Goal: Information Seeking & Learning: Learn about a topic

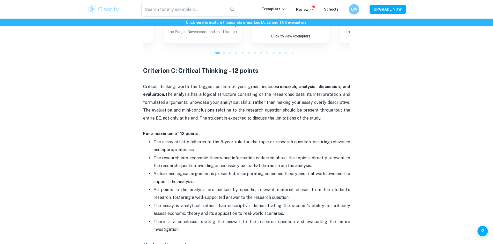
scroll to position [672, 0]
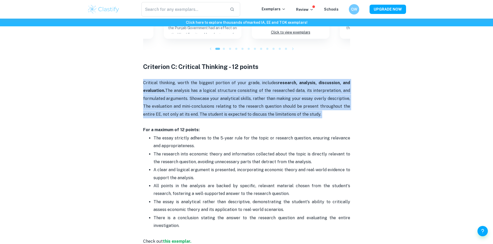
drag, startPoint x: 134, startPoint y: 85, endPoint x: 344, endPoint y: 122, distance: 213.0
click at [344, 122] on p "Critical thinking, worth the biggest portion of your grade, includes research, …" at bounding box center [246, 106] width 207 height 55
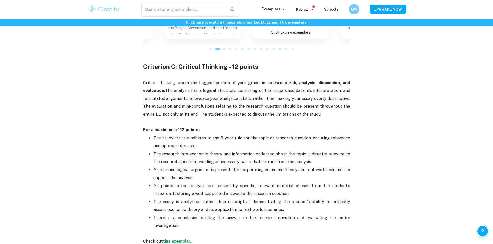
drag, startPoint x: 345, startPoint y: 117, endPoint x: 128, endPoint y: 82, distance: 219.7
drag, startPoint x: 128, startPoint y: 82, endPoint x: 337, endPoint y: 107, distance: 210.4
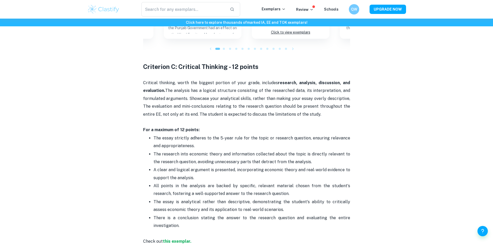
click at [337, 107] on p "Critical thinking, worth the biggest portion of your grade, includes research, …" at bounding box center [246, 106] width 207 height 55
drag, startPoint x: 342, startPoint y: 114, endPoint x: 145, endPoint y: 83, distance: 199.6
click at [145, 83] on p "Critical thinking, worth the biggest portion of your grade, includes research, …" at bounding box center [246, 106] width 207 height 55
drag, startPoint x: 143, startPoint y: 84, endPoint x: 388, endPoint y: 115, distance: 246.9
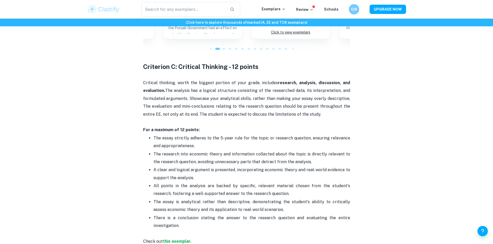
drag, startPoint x: 362, startPoint y: 112, endPoint x: 138, endPoint y: 91, distance: 224.7
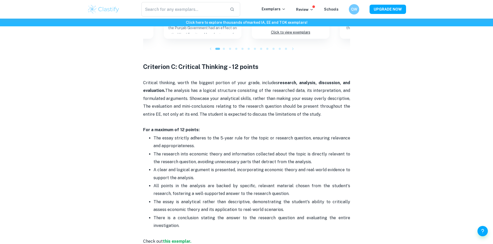
drag, startPoint x: 137, startPoint y: 82, endPoint x: 321, endPoint y: 114, distance: 187.7
click at [321, 114] on p "Critical thinking, worth the biggest portion of your grade, includes research, …" at bounding box center [246, 106] width 207 height 55
drag, startPoint x: 328, startPoint y: 112, endPoint x: 134, endPoint y: 85, distance: 195.6
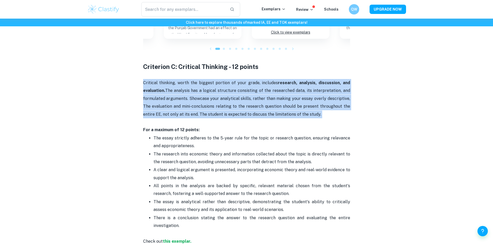
drag, startPoint x: 134, startPoint y: 85, endPoint x: 345, endPoint y: 112, distance: 213.6
click at [345, 112] on p "Critical thinking, worth the biggest portion of your grade, includes research, …" at bounding box center [246, 106] width 207 height 55
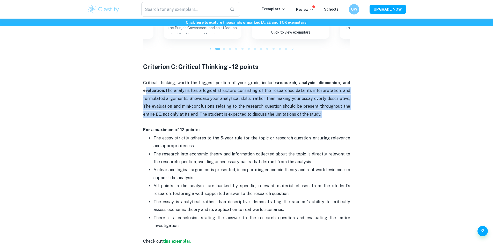
drag, startPoint x: 345, startPoint y: 112, endPoint x: 125, endPoint y: 88, distance: 221.9
drag, startPoint x: 125, startPoint y: 82, endPoint x: 357, endPoint y: 111, distance: 233.8
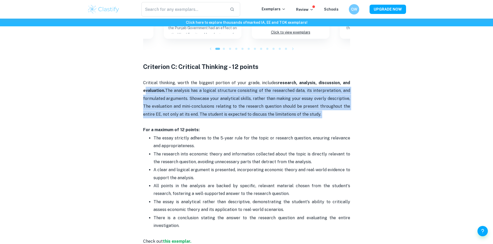
drag, startPoint x: 357, startPoint y: 111, endPoint x: 124, endPoint y: 87, distance: 233.5
drag, startPoint x: 124, startPoint y: 87, endPoint x: 355, endPoint y: 116, distance: 231.9
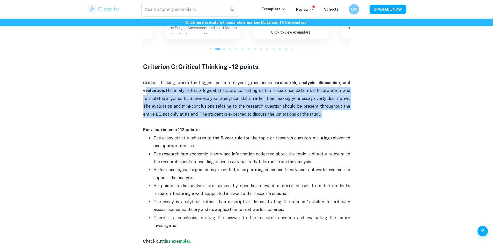
drag, startPoint x: 327, startPoint y: 110, endPoint x: 127, endPoint y: 86, distance: 201.3
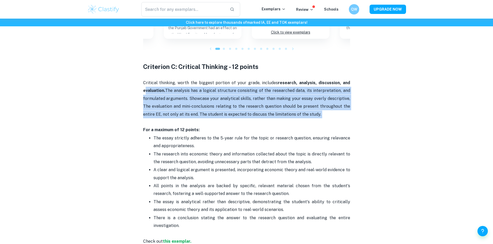
drag, startPoint x: 119, startPoint y: 87, endPoint x: 342, endPoint y: 112, distance: 224.3
click at [342, 112] on p "Critical thinking, worth the biggest portion of your grade, includes research, …" at bounding box center [246, 106] width 207 height 55
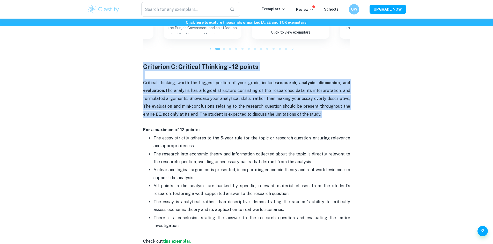
drag, startPoint x: 160, startPoint y: 82, endPoint x: 81, endPoint y: 71, distance: 79.2
drag, startPoint x: 145, startPoint y: 87, endPoint x: 335, endPoint y: 115, distance: 191.7
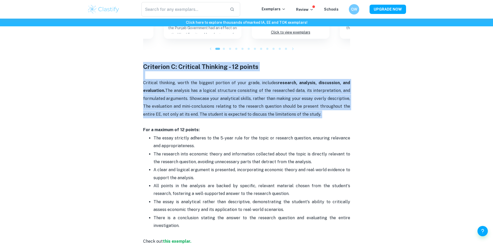
click at [336, 115] on p "Critical thinking, worth the biggest portion of your grade, includes research, …" at bounding box center [246, 106] width 207 height 55
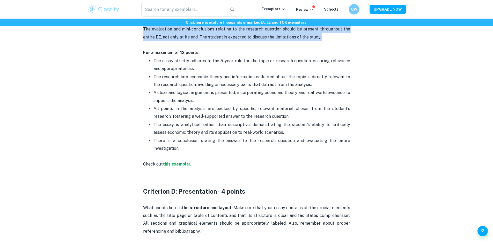
scroll to position [750, 0]
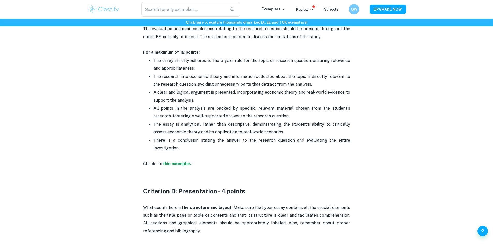
click at [180, 159] on p "There is a conclusion stating the answer to the research question and evaluatin…" at bounding box center [251, 149] width 197 height 24
click at [173, 164] on strong "this exemplar." at bounding box center [177, 164] width 28 height 5
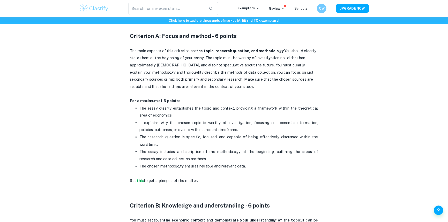
scroll to position [103, 0]
